Goal: Use online tool/utility: Utilize a website feature to perform a specific function

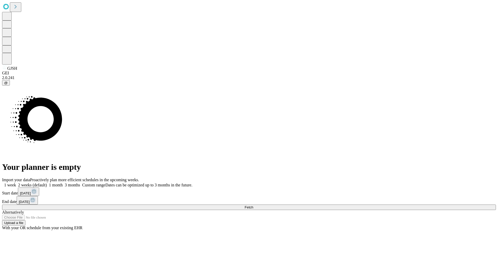
click at [253, 205] on span "Fetch" at bounding box center [249, 207] width 9 height 4
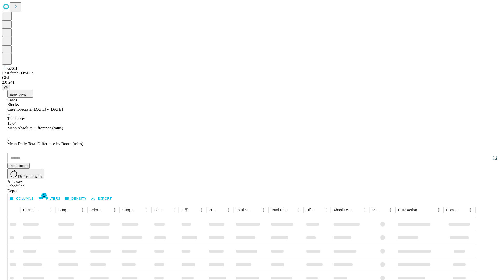
click at [26, 93] on span "Table View" at bounding box center [17, 95] width 17 height 4
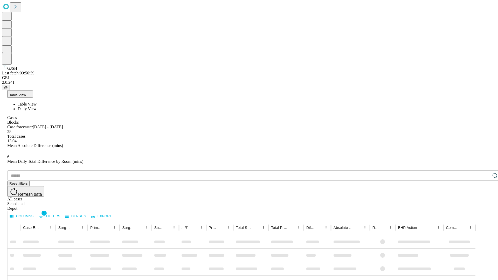
click at [37, 107] on span "Daily View" at bounding box center [27, 109] width 19 height 4
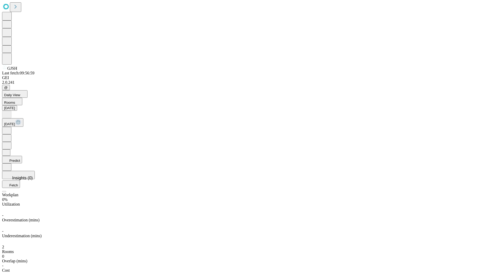
click at [22, 156] on button "Predict" at bounding box center [12, 160] width 20 height 8
